Goal: Task Accomplishment & Management: Use online tool/utility

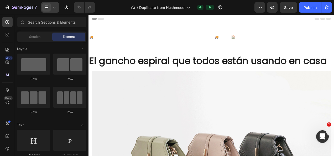
click at [55, 7] on icon at bounding box center [54, 7] width 5 height 5
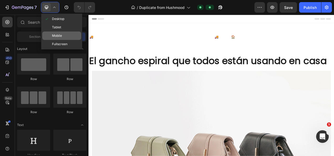
click at [54, 35] on span "Mobile" at bounding box center [57, 35] width 10 height 5
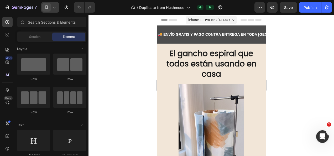
click at [133, 48] on div at bounding box center [210, 85] width 245 height 141
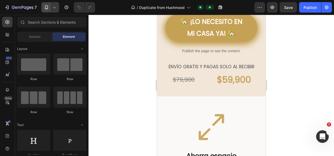
scroll to position [245, 0]
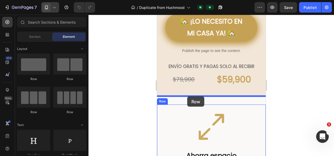
drag, startPoint x: 197, startPoint y: 85, endPoint x: 187, endPoint y: 96, distance: 15.2
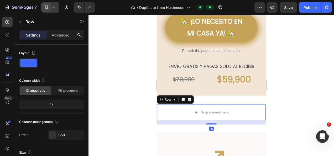
click at [127, 88] on div at bounding box center [210, 85] width 245 height 141
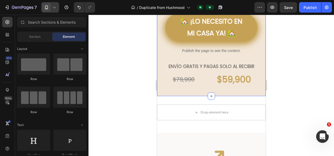
click at [164, 88] on div "Icon Icon Icon Icon Icon Icon List Image 🏡 ¡LO NECESITO EN MI CASA YA! 🏡 Button…" at bounding box center [211, 39] width 109 height 113
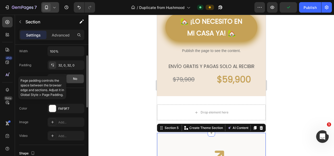
scroll to position [128, 0]
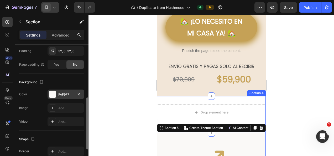
click at [58, 95] on div "FAF9F7" at bounding box center [65, 94] width 15 height 5
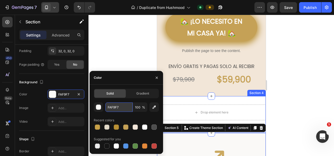
click at [121, 107] on input "FAF9F7" at bounding box center [118, 106] width 27 height 9
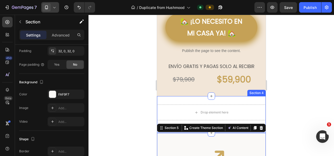
click at [123, 66] on div at bounding box center [210, 85] width 245 height 141
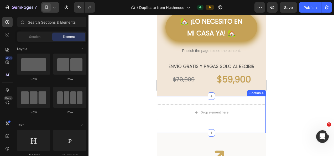
click at [171, 99] on div "Drop element here Row Section 4" at bounding box center [211, 114] width 109 height 37
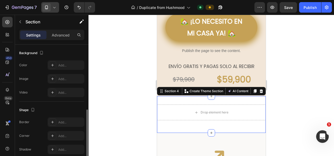
scroll to position [157, 0]
click at [52, 64] on icon at bounding box center [52, 65] width 4 height 4
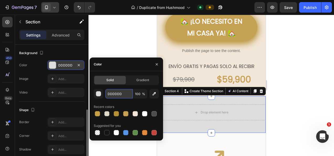
click at [125, 91] on input "DDDDDD" at bounding box center [118, 93] width 27 height 9
paste input "FAF9F7"
type input "FAF9F7"
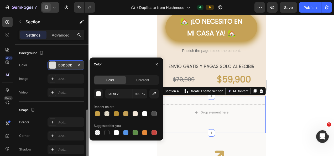
click at [123, 48] on div at bounding box center [210, 85] width 245 height 141
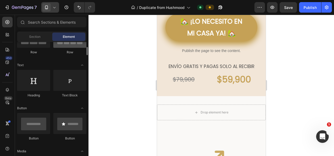
scroll to position [61, 0]
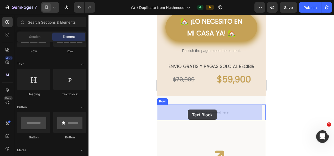
drag, startPoint x: 223, startPoint y: 99, endPoint x: 187, endPoint y: 110, distance: 37.2
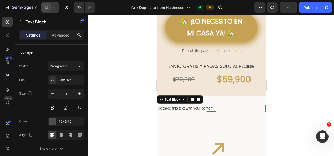
click at [202, 100] on div "Text Block" at bounding box center [180, 99] width 46 height 8
click at [199, 100] on icon at bounding box center [198, 100] width 3 height 4
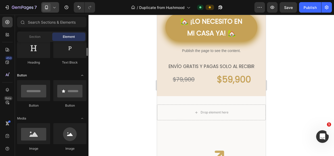
scroll to position [92, 0]
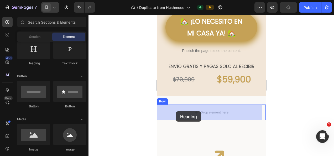
drag, startPoint x: 193, startPoint y: 73, endPoint x: 166, endPoint y: 105, distance: 42.1
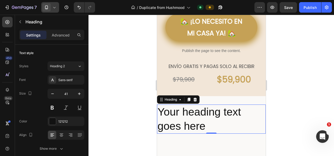
click at [195, 131] on h2 "Your heading text goes here" at bounding box center [211, 118] width 109 height 29
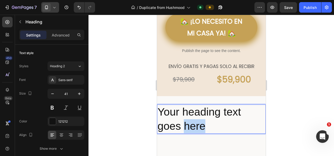
click at [195, 131] on p "Your heading text goes here" at bounding box center [211, 119] width 108 height 28
click at [204, 127] on p "Your heading text goes here" at bounding box center [211, 119] width 108 height 28
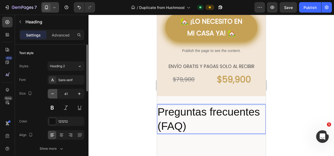
click at [50, 93] on icon "button" at bounding box center [52, 93] width 5 height 5
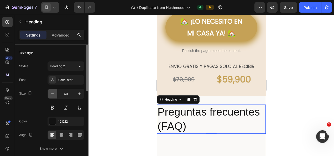
click at [50, 93] on icon "button" at bounding box center [52, 93] width 5 height 5
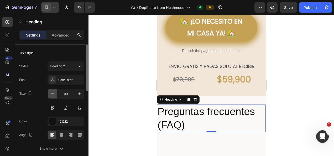
click at [50, 93] on icon "button" at bounding box center [52, 93] width 5 height 5
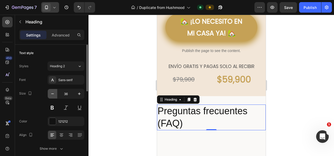
click at [49, 92] on button "button" at bounding box center [52, 93] width 9 height 9
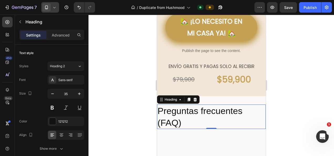
type input "34"
click at [111, 112] on div at bounding box center [210, 85] width 245 height 141
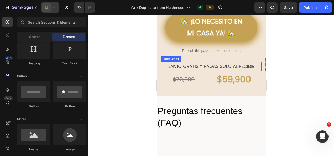
click at [200, 65] on span "ENVÍO GRATIS Y PAGAS SOLO AL RECIBIR" at bounding box center [211, 66] width 86 height 6
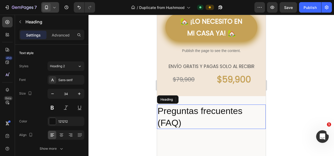
click at [171, 113] on p "Preguntas frecuentes (FAQ)" at bounding box center [211, 116] width 108 height 23
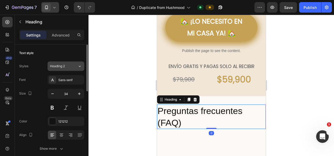
click at [75, 66] on div "Heading 2" at bounding box center [64, 66] width 28 height 5
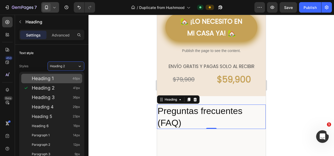
click at [65, 79] on div "Heading 1 46px" at bounding box center [56, 78] width 48 height 5
type input "46"
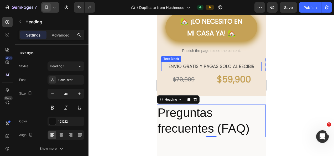
click at [193, 67] on span "ENVÍO GRATIS Y PAGAS SOLO AL RECIBIR" at bounding box center [211, 66] width 86 height 6
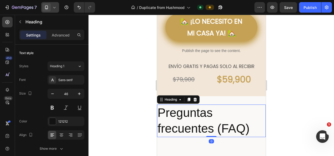
click at [177, 123] on p "Preguntas frecuentes (FAQ)" at bounding box center [211, 121] width 108 height 32
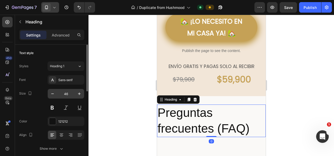
click at [69, 93] on input "46" at bounding box center [65, 93] width 17 height 9
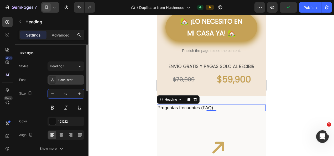
type input "17"
click at [69, 76] on div "Sans-serif" at bounding box center [66, 79] width 37 height 9
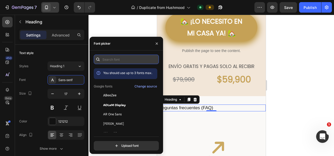
click at [119, 56] on input "text" at bounding box center [126, 59] width 65 height 9
type input "p"
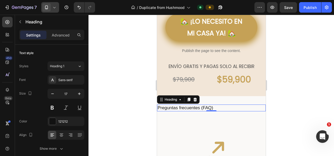
click at [117, 29] on div at bounding box center [210, 85] width 245 height 141
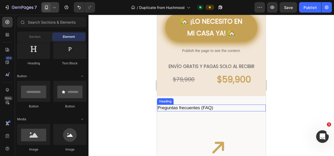
click at [183, 109] on p "Preguntas frecuentes (FAQ)" at bounding box center [211, 108] width 108 height 6
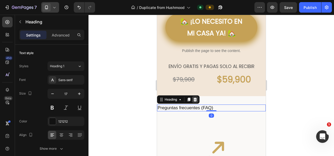
click at [196, 102] on div at bounding box center [195, 99] width 6 height 6
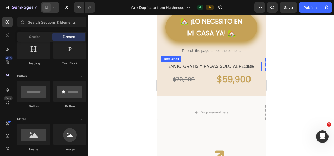
click at [188, 64] on span "ENVÍO GRATIS Y PAGAS SOLO AL RECIBIR" at bounding box center [211, 66] width 86 height 6
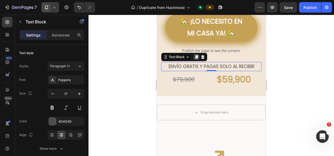
click at [197, 55] on icon at bounding box center [196, 57] width 4 height 4
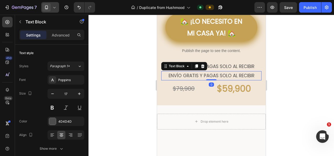
scroll to position [157, 0]
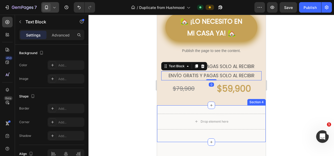
click at [177, 112] on div "Drop element here Row Section 4" at bounding box center [211, 123] width 109 height 37
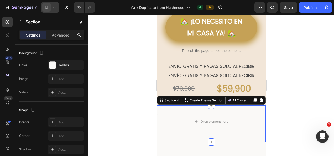
scroll to position [0, 0]
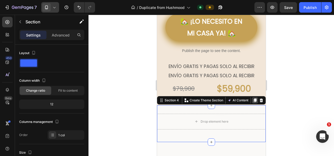
click at [253, 101] on div at bounding box center [254, 100] width 6 height 6
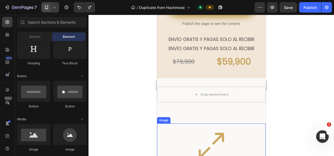
scroll to position [272, 0]
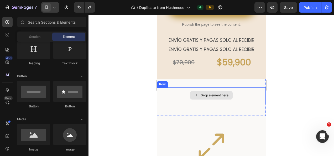
click at [249, 90] on div "Drop element here" at bounding box center [211, 95] width 109 height 16
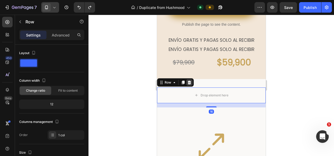
click at [191, 80] on div at bounding box center [189, 82] width 6 height 6
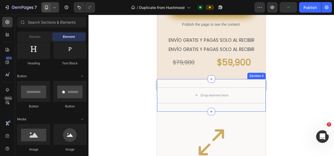
click at [190, 84] on div "Drop element here Section 4" at bounding box center [211, 95] width 109 height 33
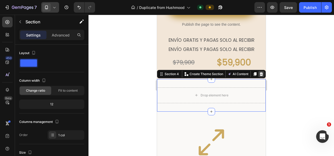
click at [259, 74] on icon at bounding box center [260, 74] width 3 height 4
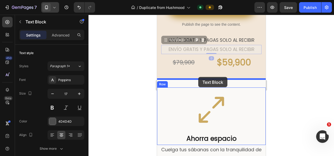
drag, startPoint x: 204, startPoint y: 50, endPoint x: 197, endPoint y: 77, distance: 27.8
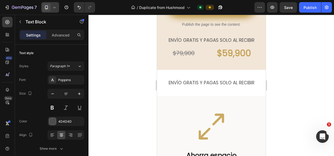
click at [129, 82] on div at bounding box center [210, 85] width 245 height 141
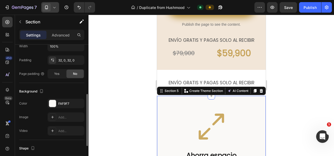
scroll to position [119, 0]
click at [56, 101] on div "FAF9F7" at bounding box center [66, 102] width 37 height 9
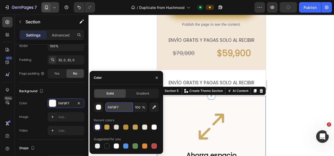
click at [123, 106] on input "FAF9F7" at bounding box center [118, 106] width 27 height 9
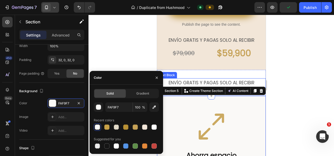
click at [208, 79] on p "ENVÍO GRATIS Y PAGAS SOLO AL RECIBIR" at bounding box center [211, 83] width 108 height 8
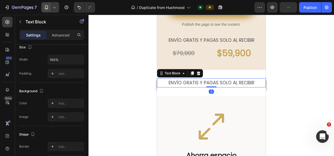
scroll to position [0, 0]
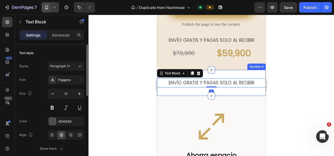
click at [209, 71] on icon at bounding box center [211, 70] width 4 height 4
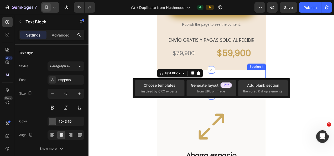
click at [226, 73] on div "ENVÍO GRATIS Y PAGAS SOLO AL RECIBIR Text Block 0 Section 4" at bounding box center [211, 83] width 109 height 26
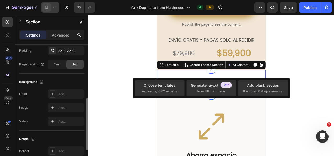
scroll to position [129, 0]
click at [53, 93] on icon at bounding box center [52, 93] width 3 height 3
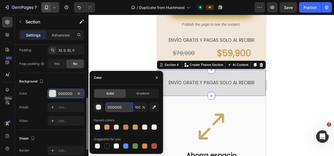
click at [123, 108] on input "DDDDDD" at bounding box center [118, 106] width 27 height 9
paste input "FAF9F7"
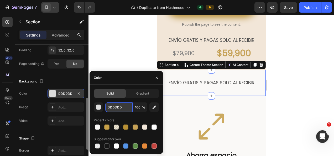
type input "FAF9F7"
click at [120, 44] on div at bounding box center [210, 85] width 245 height 141
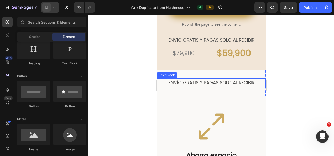
click at [191, 81] on span "ENVÍO GRATIS Y PAGAS SOLO AL RECIBIR" at bounding box center [211, 83] width 86 height 6
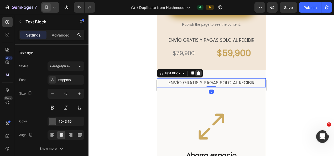
click at [196, 75] on icon at bounding box center [198, 73] width 4 height 4
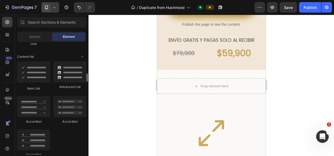
scroll to position [410, 0]
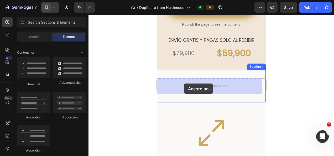
drag, startPoint x: 196, startPoint y: 118, endPoint x: 183, endPoint y: 85, distance: 35.3
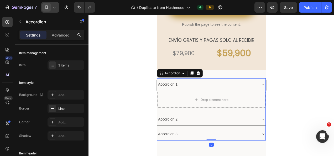
click at [131, 83] on div at bounding box center [210, 85] width 245 height 141
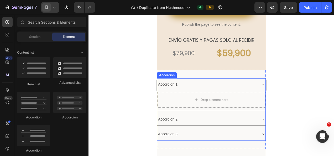
click at [177, 83] on div "Accordion 1" at bounding box center [167, 84] width 21 height 8
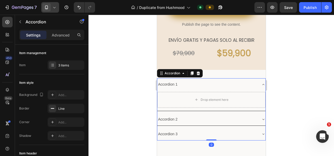
click at [171, 85] on div "Accordion 1" at bounding box center [167, 84] width 21 height 8
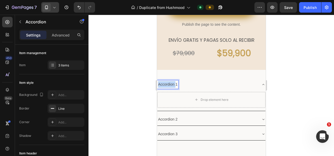
click at [171, 85] on p "Accordion 1" at bounding box center [167, 84] width 19 height 7
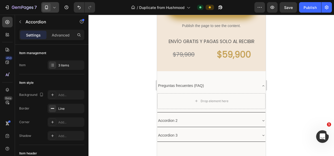
click at [141, 92] on div at bounding box center [210, 85] width 245 height 141
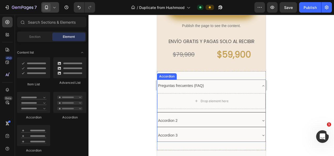
click at [185, 83] on p "Preguntas frecuentes (FAQ)" at bounding box center [181, 85] width 46 height 7
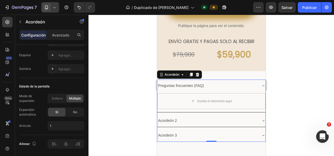
scroll to position [386, 0]
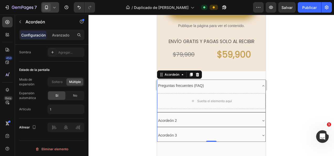
click at [102, 118] on div at bounding box center [210, 85] width 245 height 141
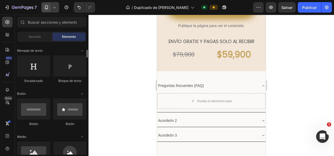
scroll to position [70, 0]
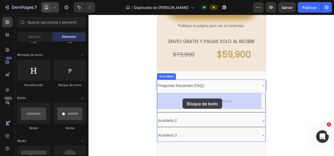
drag, startPoint x: 230, startPoint y: 88, endPoint x: 183, endPoint y: 99, distance: 48.1
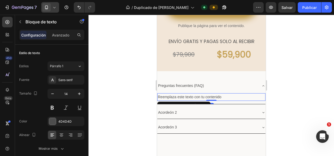
click at [224, 97] on div "Reemplaza este texto con tu contenido" at bounding box center [211, 97] width 108 height 8
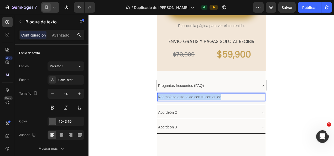
drag, startPoint x: 223, startPoint y: 97, endPoint x: 155, endPoint y: 101, distance: 68.9
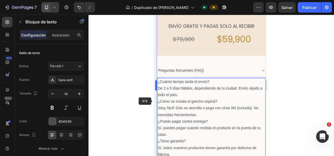
scroll to position [291, 0]
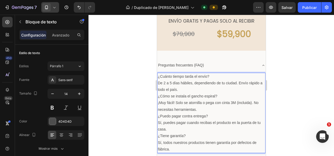
click at [139, 98] on div at bounding box center [210, 85] width 245 height 141
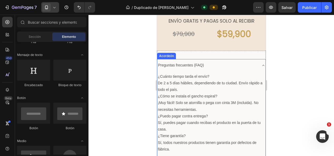
click at [261, 66] on icon at bounding box center [263, 65] width 4 height 4
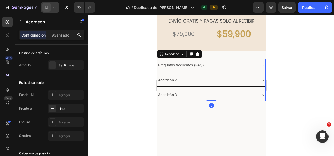
click at [125, 93] on div at bounding box center [210, 85] width 245 height 141
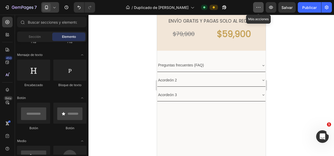
click at [255, 4] on button "button" at bounding box center [258, 7] width 11 height 11
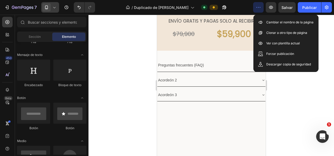
click at [291, 99] on div at bounding box center [210, 85] width 245 height 141
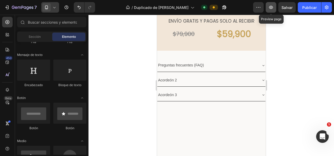
click at [271, 7] on icon "button" at bounding box center [270, 7] width 5 height 5
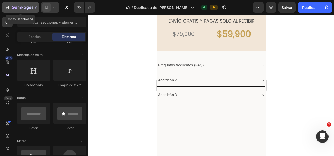
click at [9, 6] on icon "button" at bounding box center [6, 7] width 5 height 5
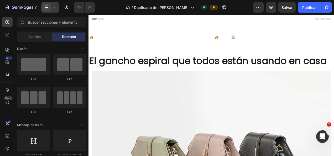
click at [58, 9] on div at bounding box center [50, 7] width 18 height 11
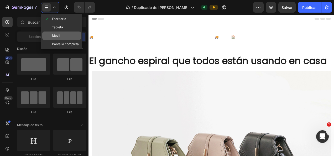
click at [64, 40] on div "Móvil" at bounding box center [61, 44] width 39 height 8
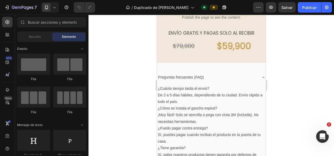
scroll to position [278, 0]
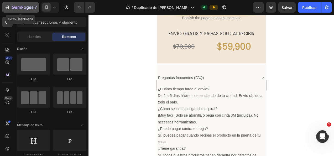
click at [18, 7] on icon "button" at bounding box center [19, 8] width 3 height 2
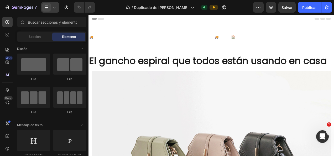
click at [55, 10] on icon at bounding box center [54, 7] width 5 height 5
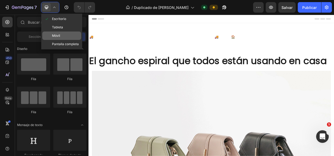
click at [53, 34] on span "Móvil" at bounding box center [56, 35] width 8 height 5
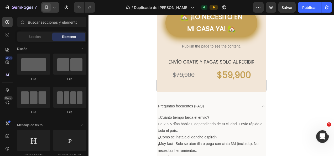
scroll to position [280, 0]
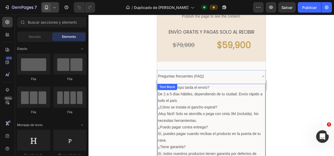
click at [187, 92] on p "De 2 a 5 días hábiles, dependiendo de tu ciudad. Envío rápido a todo el país." at bounding box center [211, 97] width 107 height 13
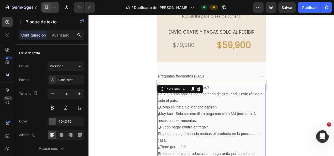
click at [210, 106] on p "¿Cómo se instala el gancho espiral?" at bounding box center [211, 107] width 107 height 7
click at [158, 87] on p "¿Cuánto tiempo tarda el envío?" at bounding box center [211, 87] width 107 height 7
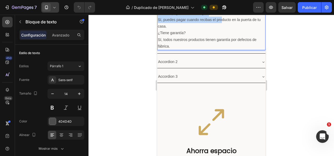
scroll to position [392, 0]
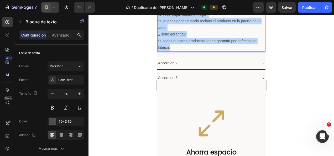
drag, startPoint x: 158, startPoint y: 87, endPoint x: 219, endPoint y: 46, distance: 73.3
click at [219, 46] on div "¿Cuánto tiempo tarda el envío? De 2 a 5 días hábiles, dependiendo de tu ciudad.…" at bounding box center [211, 11] width 108 height 80
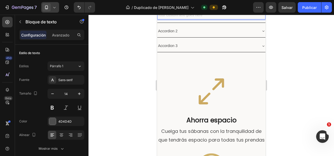
scroll to position [344, 0]
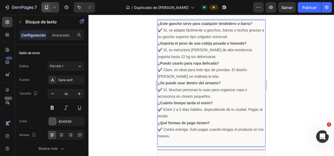
click at [162, 29] on p "¿Este gancho sirve para cualquier tendedero o barra? ✔️ Sí, se adapta fácilment…" at bounding box center [211, 30] width 107 height 20
click at [162, 49] on p "¿Soporta el peso de una cobija pesada o húmeda? ✔️ Sí, su estructura [PERSON_NA…" at bounding box center [211, 50] width 107 height 20
click at [164, 69] on p "¿Puedo usarlo para ropa delicada? ✔️ Claro, es ideal para todo tipo de prendas.…" at bounding box center [211, 70] width 107 height 20
click at [164, 89] on p "¿Se puede usar dentro del armario? ✔️ Sí. Muchas personas lo usan para organiza…" at bounding box center [211, 90] width 107 height 20
click at [166, 111] on p "¿Cuánto tiempo tarda el envío? ✔️ Entre 2 a 5 días hábiles, dependiendo de tu c…" at bounding box center [211, 110] width 107 height 20
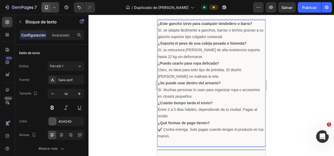
click at [164, 129] on p "¿Qué formas de pago tienen? ✔️ Contra entrega. Solo pagas cuando tengas el prod…" at bounding box center [211, 130] width 107 height 20
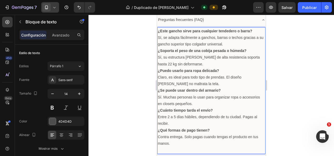
scroll to position [357, 0]
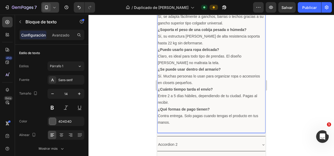
click at [199, 96] on p "¿Cuánto tiempo tarda el envío? Entre 2 a 5 días hábiles, dependiendo de tu ciud…" at bounding box center [211, 96] width 107 height 20
click at [241, 96] on p "¿Cuánto tiempo tarda el envío? Entre 2 a 5 días hábiles, dependiendo de tu ciud…" at bounding box center [211, 96] width 107 height 20
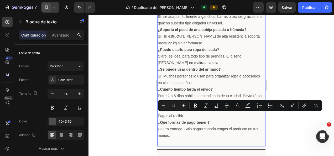
drag, startPoint x: 187, startPoint y: 115, endPoint x: 162, endPoint y: 112, distance: 25.2
click at [162, 112] on p "Pagas al recibir." at bounding box center [211, 112] width 107 height 13
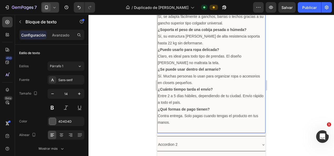
click at [197, 127] on p "Rich Text Editor. Editing area: main" at bounding box center [211, 129] width 107 height 7
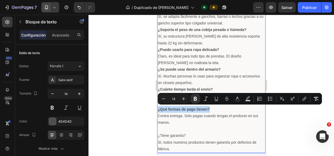
drag, startPoint x: 157, startPoint y: 109, endPoint x: 210, endPoint y: 107, distance: 53.3
click at [210, 107] on div "¿Este gancho sirve para cualquier tendedero o barra? Sí, se adapta fácilmente a…" at bounding box center [211, 79] width 108 height 146
click at [172, 129] on p "Rich Text Editor. Editing area: main" at bounding box center [211, 129] width 107 height 7
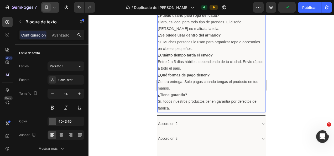
scroll to position [392, 0]
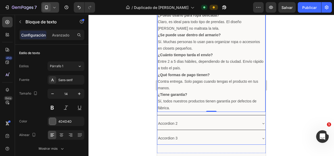
click at [147, 115] on div at bounding box center [210, 85] width 245 height 141
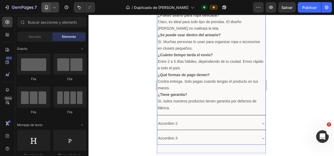
click at [141, 111] on div at bounding box center [210, 85] width 245 height 141
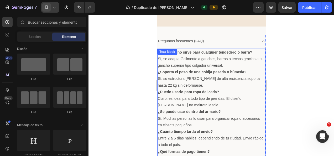
scroll to position [289, 0]
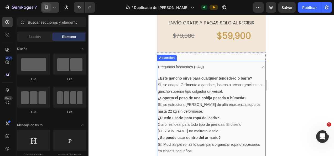
click at [256, 67] on div "Preguntas frecuentes (FAQ)" at bounding box center [211, 67] width 108 height 12
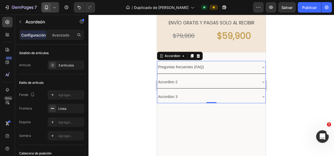
click at [261, 68] on icon at bounding box center [263, 67] width 4 height 4
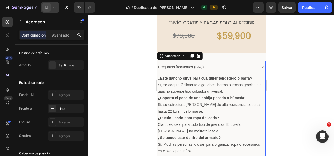
click at [261, 68] on icon at bounding box center [263, 67] width 4 height 4
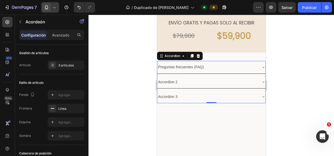
click at [199, 66] on p "Preguntas frecuentes (FAQ)" at bounding box center [181, 67] width 46 height 7
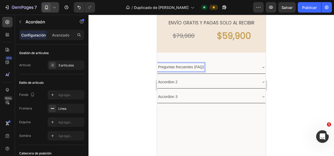
click at [215, 69] on div "Preguntas frecuentes (FAQ)" at bounding box center [207, 67] width 100 height 8
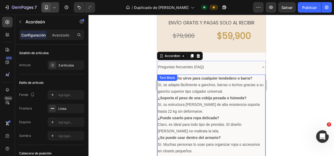
click at [201, 85] on p "¿Este gancho sirve para cualquier tendedero o barra? Sí, se adapta fácilmente a…" at bounding box center [211, 85] width 107 height 20
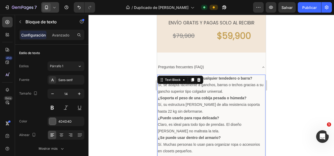
click at [223, 81] on p "¿Este gancho sirve para cualquier tendedero o barra? Sí, se adapta fácilmente a…" at bounding box center [211, 85] width 107 height 20
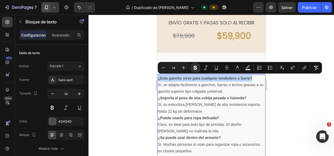
drag, startPoint x: 251, startPoint y: 77, endPoint x: 156, endPoint y: 79, distance: 95.8
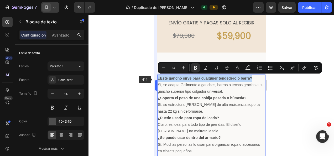
copy strong "¿Este gancho sirve para cualquier tendedero o barra?"
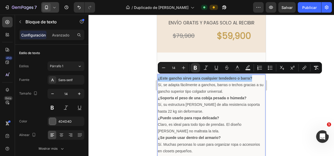
click at [134, 61] on div at bounding box center [210, 85] width 245 height 141
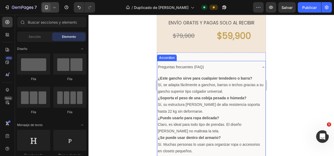
click at [168, 67] on p "Preguntas frecuentes (FAQ)" at bounding box center [181, 67] width 46 height 7
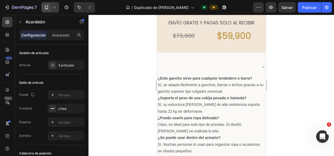
scroll to position [288, 0]
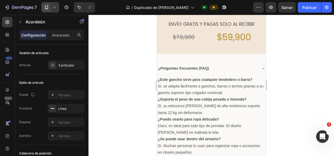
click at [162, 70] on p "¿Preguntas frecuentes (FAQ)" at bounding box center [183, 68] width 51 height 7
click at [136, 78] on div at bounding box center [210, 85] width 245 height 141
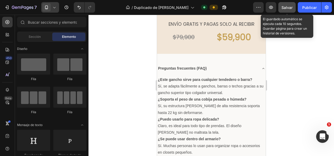
click at [287, 9] on span "Salvar" at bounding box center [286, 7] width 11 height 4
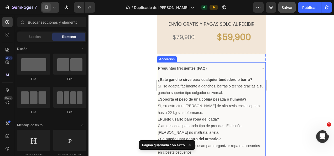
click at [261, 70] on icon at bounding box center [263, 68] width 4 height 4
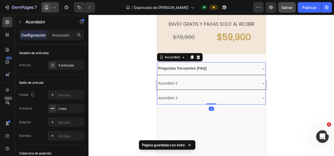
click at [294, 76] on div at bounding box center [210, 85] width 245 height 141
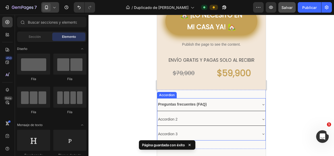
scroll to position [262, 0]
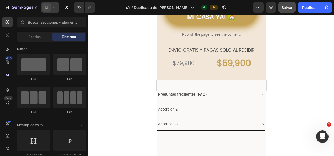
click at [289, 91] on div at bounding box center [210, 85] width 245 height 141
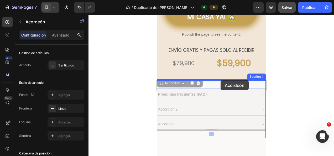
drag, startPoint x: 222, startPoint y: 88, endPoint x: 220, endPoint y: 79, distance: 8.8
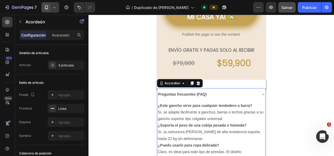
click at [137, 83] on div at bounding box center [210, 85] width 245 height 141
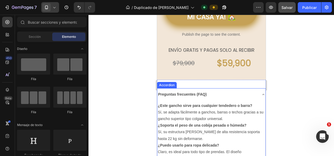
click at [256, 93] on div "Preguntas frecuentes (FAQ)" at bounding box center [211, 94] width 108 height 12
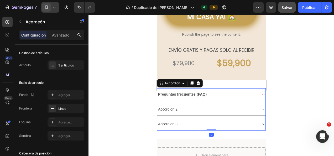
click at [151, 99] on div at bounding box center [210, 85] width 245 height 141
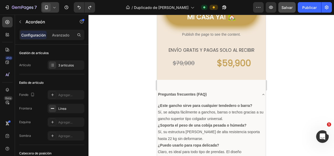
click at [145, 99] on div at bounding box center [210, 85] width 245 height 141
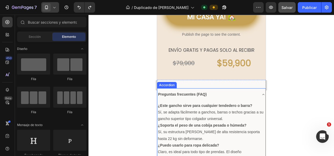
click at [250, 95] on div "Preguntas frecuentes (FAQ)" at bounding box center [207, 94] width 100 height 8
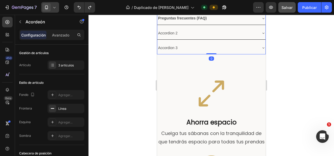
scroll to position [337, 0]
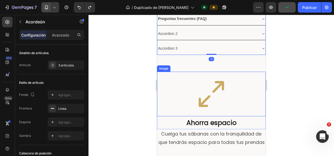
click at [134, 95] on div at bounding box center [210, 85] width 245 height 141
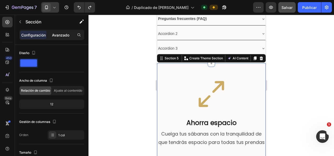
click at [55, 38] on div "Avanzado" at bounding box center [61, 35] width 26 height 8
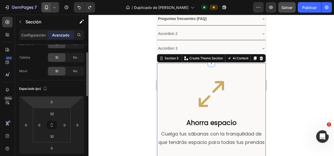
scroll to position [22, 0]
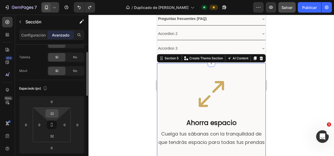
click at [51, 109] on input "32" at bounding box center [52, 113] width 11 height 8
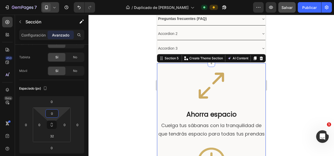
click at [118, 104] on div at bounding box center [210, 85] width 245 height 141
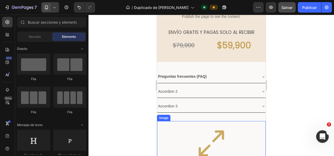
scroll to position [279, 0]
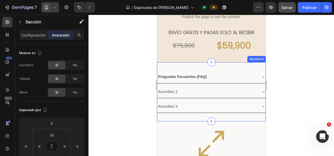
click at [214, 69] on div "Preguntas frecuentes (FAQ) Accordion 2 Accordion 3 Accordion Section 4" at bounding box center [211, 91] width 109 height 59
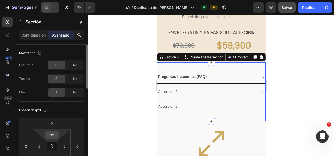
click at [53, 135] on input "32" at bounding box center [52, 135] width 11 height 8
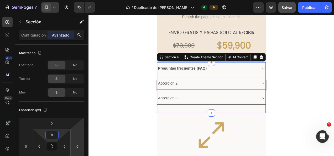
click at [121, 125] on div at bounding box center [210, 85] width 245 height 141
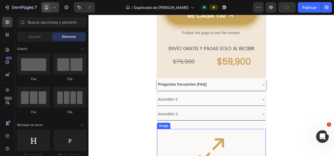
scroll to position [263, 0]
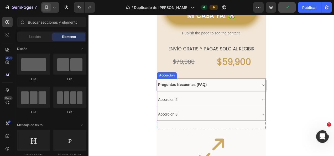
click at [286, 86] on div at bounding box center [210, 85] width 245 height 141
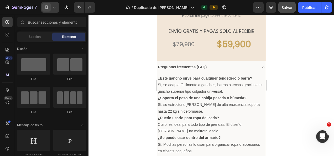
scroll to position [281, 0]
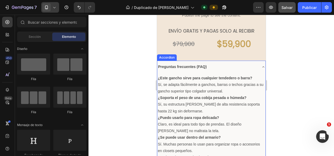
click at [261, 68] on icon at bounding box center [263, 67] width 4 height 4
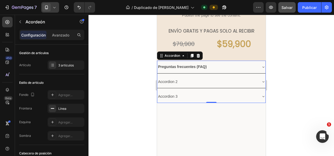
click at [258, 70] on div "Preguntas frecuentes (FAQ)" at bounding box center [211, 67] width 108 height 12
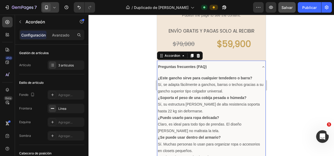
click at [258, 70] on div "Preguntas frecuentes (FAQ)" at bounding box center [211, 67] width 108 height 12
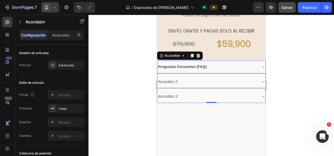
click at [195, 82] on div "Accordion 2" at bounding box center [207, 82] width 100 height 8
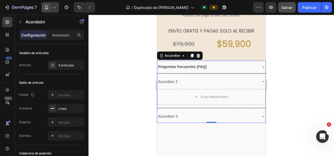
click at [195, 82] on div "Accordion 2" at bounding box center [207, 82] width 100 height 8
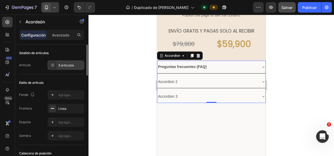
click at [59, 66] on div "3 artículos" at bounding box center [70, 65] width 25 height 5
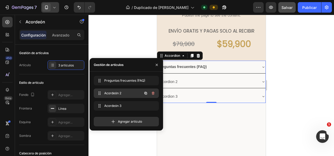
click at [154, 93] on icon "button" at bounding box center [153, 93] width 4 height 4
click at [152, 95] on font "Borrar" at bounding box center [150, 93] width 10 height 5
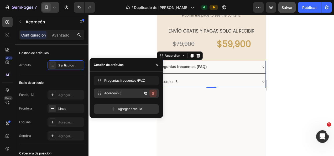
click at [154, 97] on button "button" at bounding box center [152, 93] width 7 height 7
click at [152, 95] on font "Borrar" at bounding box center [150, 93] width 10 height 5
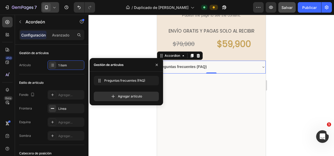
click at [140, 124] on div at bounding box center [210, 85] width 245 height 141
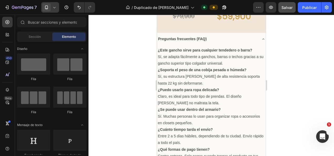
scroll to position [306, 0]
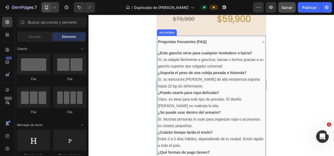
click at [261, 40] on icon at bounding box center [263, 42] width 4 height 4
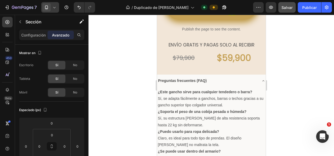
scroll to position [267, 0]
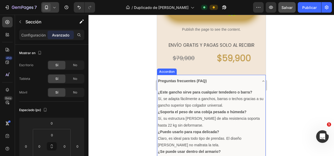
click at [261, 80] on icon at bounding box center [263, 81] width 4 height 4
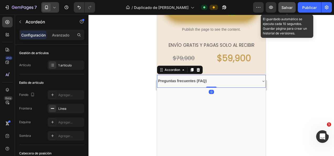
click at [284, 8] on span "Salvar" at bounding box center [286, 7] width 11 height 4
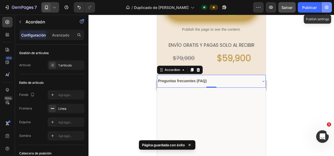
click at [328, 9] on icon "button" at bounding box center [326, 7] width 5 height 5
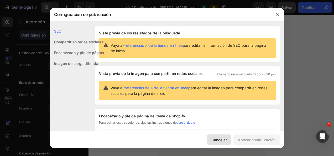
click at [212, 141] on font "Cancelar" at bounding box center [218, 140] width 15 height 6
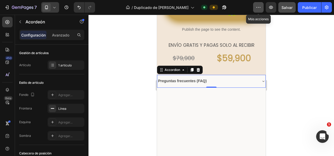
click at [256, 8] on button "button" at bounding box center [258, 7] width 11 height 11
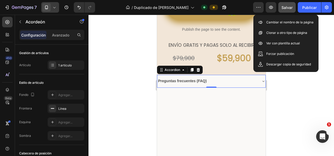
click at [293, 86] on div at bounding box center [210, 85] width 245 height 141
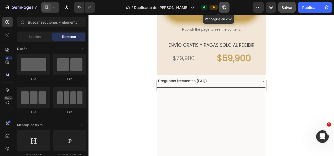
click at [222, 9] on icon "button" at bounding box center [224, 7] width 5 height 5
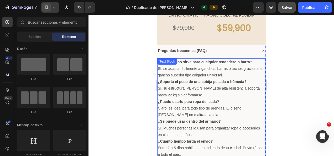
scroll to position [297, 0]
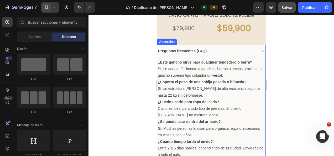
click at [261, 53] on icon at bounding box center [263, 51] width 4 height 4
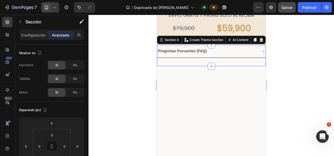
click at [235, 65] on div "Preguntas frecuentes (FAQ) Accordion Section 4 You can create reusable sections…" at bounding box center [211, 55] width 109 height 21
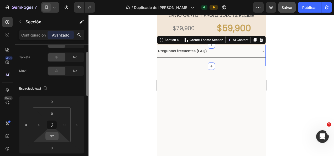
click at [50, 135] on input "32" at bounding box center [52, 136] width 11 height 8
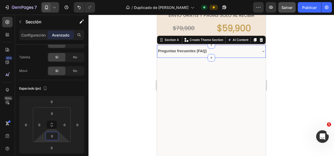
click at [109, 128] on div at bounding box center [210, 85] width 245 height 141
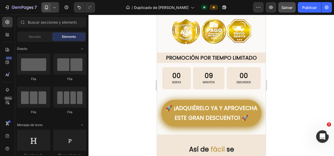
scroll to position [985, 0]
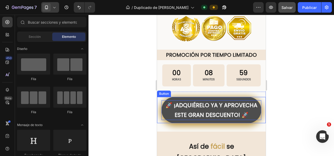
click at [223, 114] on strong "🚀 ¡ADQUIÉRELO YA Y APROVECHA ESTE GRAN DESCUENTO! 🚀" at bounding box center [211, 110] width 92 height 18
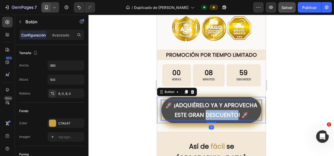
click at [223, 114] on strong "🚀 ¡ADQUIÉRELO YA Y APROVECHA ESTE GRAN DESCUENTO! 🚀" at bounding box center [211, 110] width 92 height 18
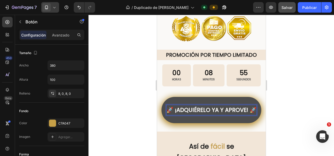
scroll to position [990, 0]
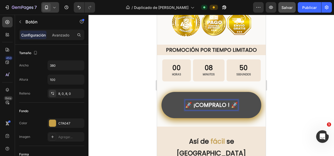
click at [161, 92] on button "🚀 ¡COMPRALO ! 🚀" at bounding box center [211, 105] width 100 height 26
click at [131, 97] on div at bounding box center [210, 85] width 245 height 141
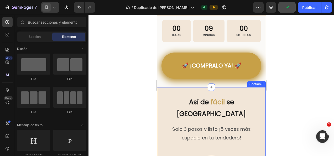
scroll to position [1007, 0]
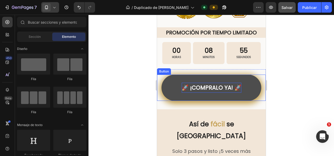
click at [220, 87] on strong "🚀 ¡COMPRALO YA! 🚀" at bounding box center [211, 88] width 60 height 8
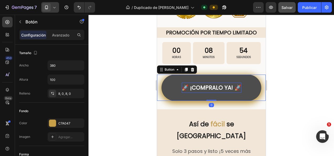
click at [220, 87] on strong "🚀 ¡COMPRALO YA! 🚀" at bounding box center [211, 88] width 60 height 8
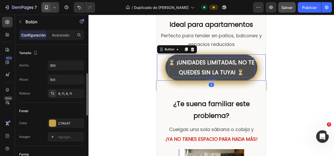
scroll to position [22, 0]
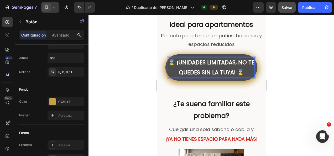
click at [226, 76] on strong "⏳ ¡UNIDADES LIMITADAS, NO TE QUEDES SIN LA TUYA! ⏳" at bounding box center [211, 68] width 86 height 18
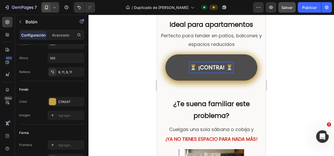
click at [165, 54] on button "⏳ ¡CONTRA! ⏳" at bounding box center [211, 67] width 92 height 26
click at [133, 97] on div at bounding box center [210, 85] width 245 height 141
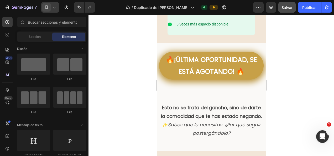
scroll to position [1693, 0]
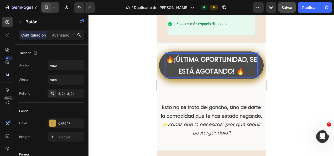
click at [235, 67] on strong "¡ÚLTIMA OPORTUNIDAD, SE ESTÁ AGOTANDO! 🔥" at bounding box center [215, 65] width 83 height 21
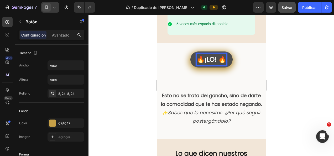
click at [190, 51] on button "🔥 ¡LO! 🔥" at bounding box center [211, 59] width 42 height 16
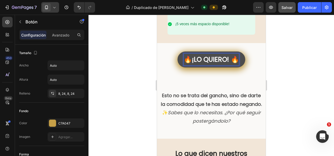
click at [177, 51] on button "🔥 ¡LO QUIERO! 🔥" at bounding box center [211, 59] width 68 height 16
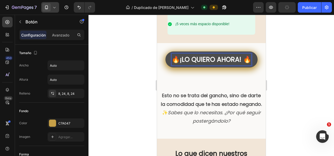
click at [112, 77] on div at bounding box center [210, 85] width 245 height 141
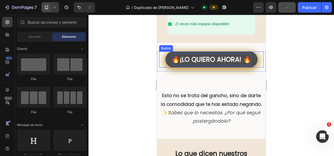
click at [187, 61] on p "🔥 ¡LO QUIERO AHORA! 🔥" at bounding box center [211, 60] width 80 height 12
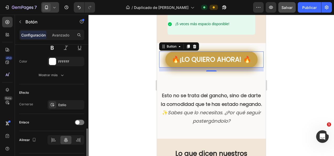
scroll to position [249, 0]
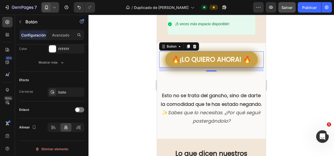
click at [110, 87] on div at bounding box center [210, 85] width 245 height 141
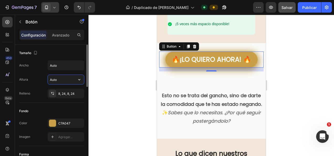
click at [70, 79] on input "Auto" at bounding box center [66, 79] width 36 height 9
click at [81, 79] on icon "button" at bounding box center [79, 79] width 5 height 5
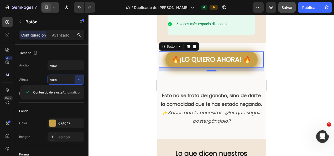
click at [98, 100] on div at bounding box center [210, 85] width 245 height 141
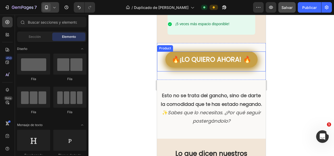
click at [174, 66] on div "🔥 ¡LO QUIERO AHORA! 🔥 Button" at bounding box center [211, 61] width 109 height 20
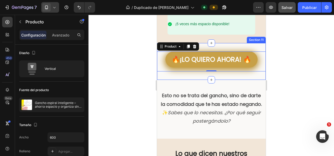
click at [142, 83] on div at bounding box center [210, 85] width 245 height 141
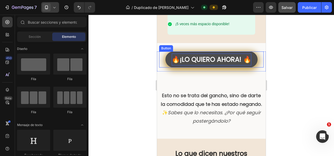
click at [171, 54] on p "🔥 ¡LO QUIERO AHORA! 🔥" at bounding box center [211, 60] width 80 height 12
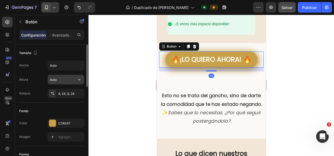
click at [67, 81] on input "Auto" at bounding box center [66, 79] width 36 height 9
click at [78, 80] on icon "button" at bounding box center [79, 79] width 5 height 5
click at [125, 88] on div at bounding box center [210, 85] width 245 height 141
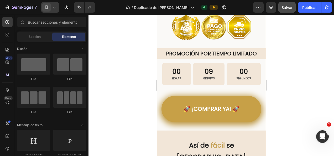
scroll to position [870, 0]
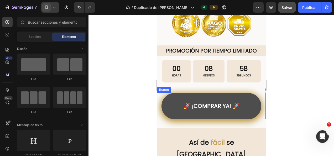
click at [169, 97] on button "🚀 ¡COMPRAR YA! 🚀" at bounding box center [211, 106] width 100 height 26
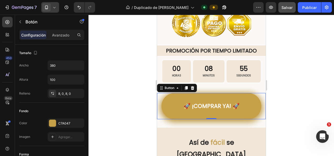
click at [133, 79] on div at bounding box center [210, 85] width 245 height 141
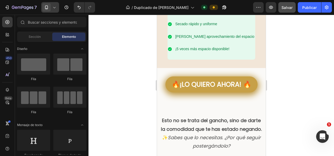
scroll to position [1668, 0]
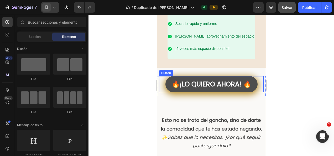
click at [183, 86] on button "🔥 ¡LO QUIERO AHORA! 🔥" at bounding box center [211, 84] width 92 height 16
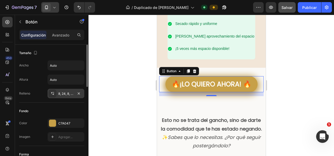
click at [62, 94] on div "8, 24, 8, 24" at bounding box center [65, 93] width 15 height 5
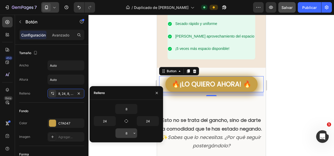
click at [123, 133] on input "8" at bounding box center [127, 132] width 22 height 9
click at [138, 133] on div "8" at bounding box center [126, 133] width 65 height 10
click at [128, 132] on input "8" at bounding box center [127, 132] width 22 height 9
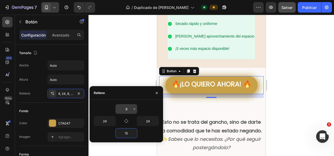
type input "15"
click at [126, 108] on input "8" at bounding box center [127, 108] width 22 height 9
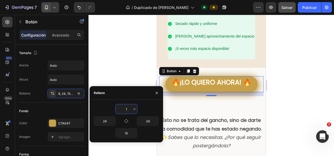
type input "15"
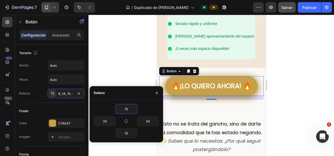
click at [132, 72] on div at bounding box center [210, 85] width 245 height 141
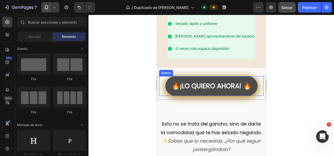
click at [169, 88] on button "🔥 ¡LO QUIERO AHORA! 🔥" at bounding box center [211, 86] width 92 height 20
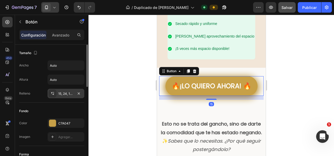
click at [75, 92] on div "15, 24, 15, 24" at bounding box center [66, 93] width 37 height 9
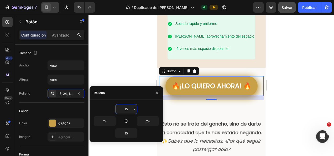
click at [126, 107] on input "15" at bounding box center [127, 108] width 22 height 9
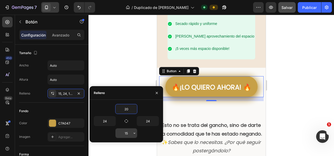
type input "20"
click at [129, 130] on input "15" at bounding box center [127, 132] width 22 height 9
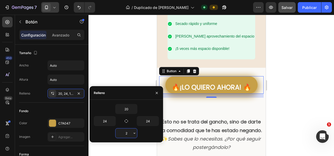
type input "20"
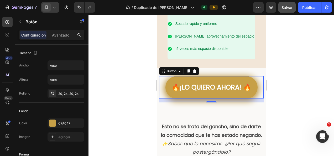
click at [131, 60] on div at bounding box center [210, 85] width 245 height 141
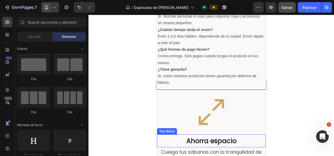
scroll to position [286, 0]
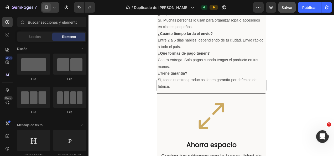
click at [142, 83] on div at bounding box center [210, 85] width 245 height 141
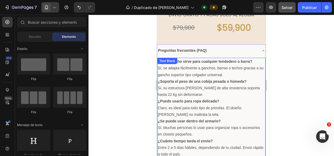
scroll to position [178, 0]
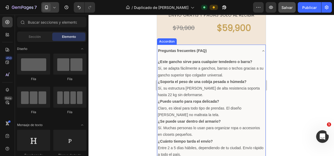
click at [261, 52] on icon at bounding box center [263, 51] width 4 height 4
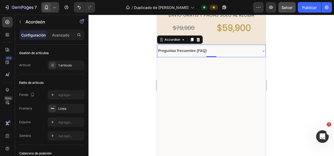
click at [138, 70] on div at bounding box center [210, 85] width 245 height 141
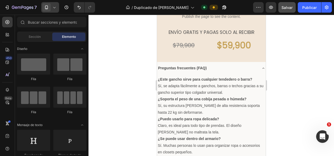
scroll to position [279, 0]
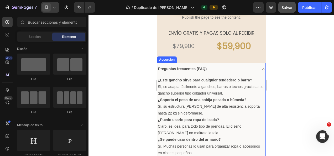
click at [261, 69] on icon at bounding box center [263, 69] width 4 height 4
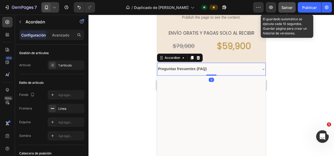
click at [289, 5] on div "Salvar" at bounding box center [286, 8] width 11 height 6
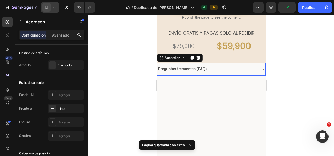
click at [292, 67] on div at bounding box center [210, 85] width 245 height 141
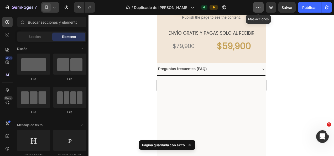
click at [259, 5] on icon "button" at bounding box center [258, 7] width 5 height 5
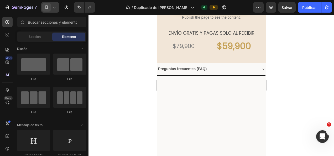
click at [298, 91] on div at bounding box center [210, 85] width 245 height 141
click at [261, 11] on button "button" at bounding box center [258, 7] width 11 height 11
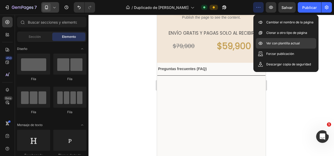
click at [279, 43] on p "Ver con plantilla actual" at bounding box center [283, 43] width 34 height 5
click at [101, 45] on div at bounding box center [210, 85] width 245 height 141
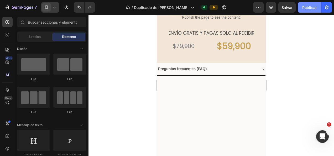
click at [312, 5] on font "Publicar" at bounding box center [309, 8] width 14 height 6
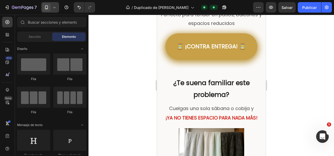
scroll to position [549, 0]
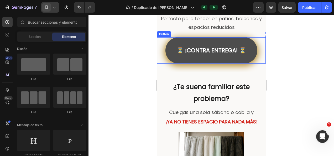
click at [176, 64] on button "⏳ ¡CONTRA ENTREGA! ⏳" at bounding box center [211, 50] width 92 height 26
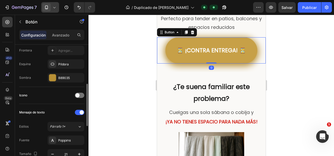
scroll to position [116, 0]
click at [58, 36] on p "Avanzado" at bounding box center [60, 35] width 17 height 6
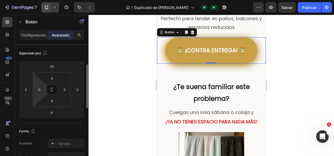
scroll to position [57, 0]
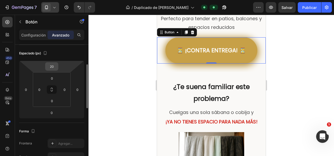
click at [51, 67] on input "20" at bounding box center [51, 66] width 11 height 8
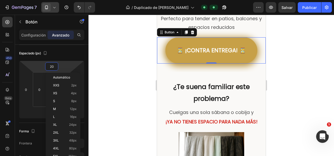
click at [116, 96] on div at bounding box center [210, 85] width 245 height 141
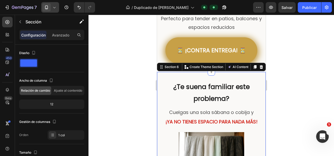
click at [61, 30] on div "Configuración Avanzado" at bounding box center [51, 35] width 65 height 11
click at [61, 36] on p "Avanzado" at bounding box center [60, 35] width 17 height 6
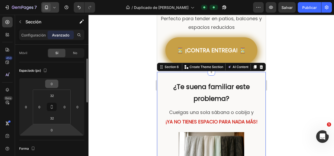
scroll to position [41, 0]
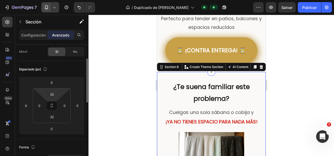
click at [58, 0] on html "7 / Duplicado de Hushmood Default Preview Salvar Publicar 450 Beta Sections(18)…" at bounding box center [167, 0] width 334 height 0
type input "2"
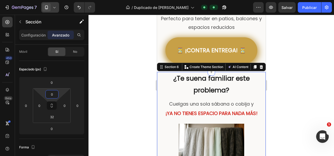
click at [114, 81] on div at bounding box center [210, 85] width 245 height 141
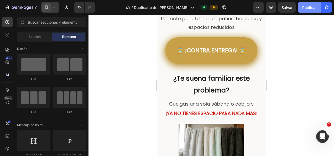
click at [309, 8] on font "Publicar" at bounding box center [309, 8] width 14 height 6
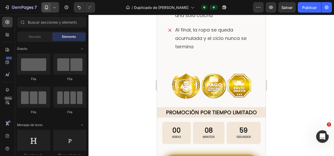
scroll to position [775, 0]
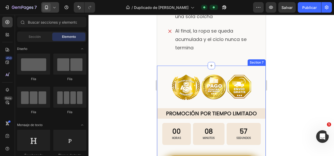
click at [216, 69] on div "Image PROMOCIÓN POR TIEMPO LIMITADO Text Block Row Row 00 HORAS 08 MINUTOS 57 S…" at bounding box center [211, 128] width 109 height 125
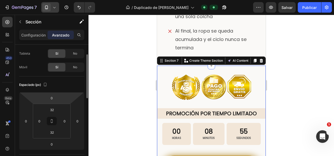
scroll to position [26, 0]
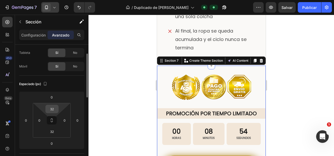
click at [54, 110] on input "32" at bounding box center [52, 109] width 11 height 8
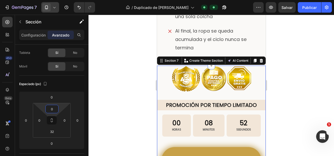
click at [117, 97] on div at bounding box center [210, 85] width 245 height 141
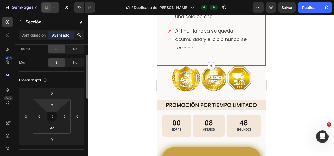
scroll to position [32, 0]
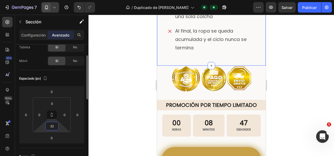
click at [53, 125] on input "32" at bounding box center [52, 126] width 11 height 8
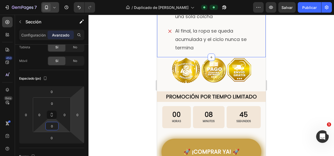
click at [92, 111] on div at bounding box center [210, 85] width 245 height 141
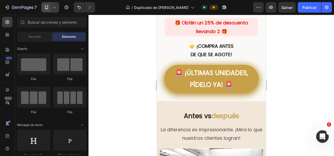
scroll to position [1320, 0]
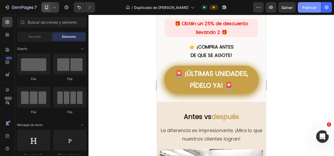
click at [304, 8] on font "Publicar" at bounding box center [309, 8] width 14 height 6
click at [292, 68] on div at bounding box center [210, 85] width 245 height 141
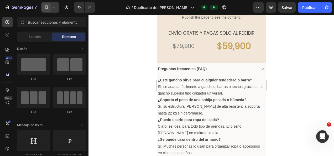
scroll to position [279, 0]
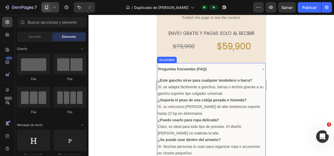
click at [261, 69] on icon at bounding box center [263, 69] width 4 height 4
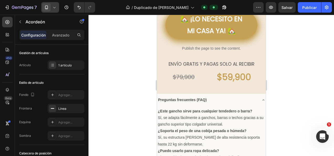
scroll to position [249, 0]
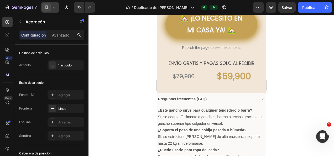
click at [261, 99] on icon at bounding box center [263, 99] width 4 height 4
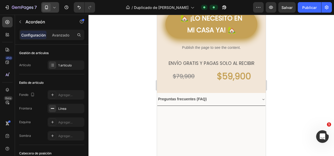
click at [261, 100] on icon at bounding box center [263, 99] width 4 height 4
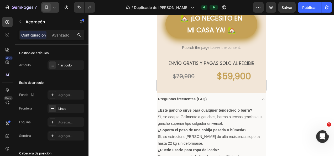
click at [261, 100] on icon at bounding box center [263, 99] width 4 height 4
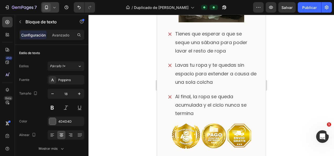
scroll to position [709, 0]
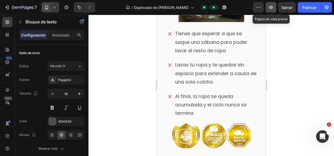
click at [271, 7] on icon "button" at bounding box center [270, 7] width 5 height 5
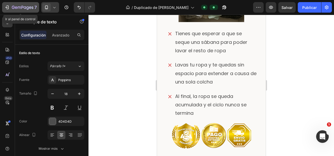
click at [8, 8] on icon "button" at bounding box center [8, 8] width 2 height 4
